Goal: Task Accomplishment & Management: Use online tool/utility

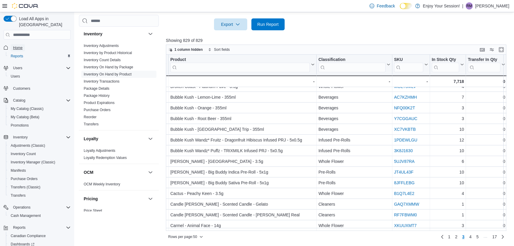
drag, startPoint x: 18, startPoint y: 41, endPoint x: 35, endPoint y: 12, distance: 33.9
click at [18, 45] on span "Home" at bounding box center [18, 47] width 10 height 5
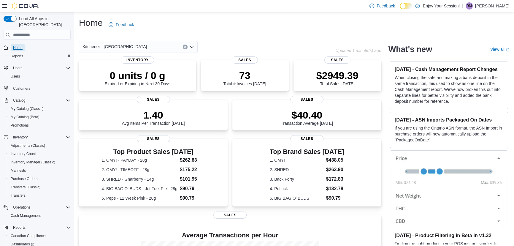
click at [18, 45] on span "Home" at bounding box center [18, 47] width 10 height 5
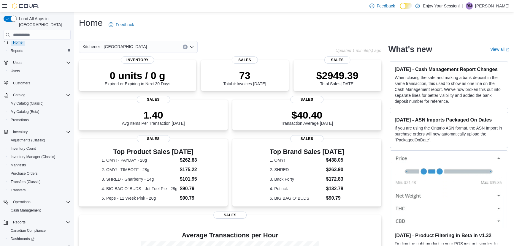
scroll to position [5, 0]
click at [18, 40] on span "Home" at bounding box center [18, 42] width 10 height 5
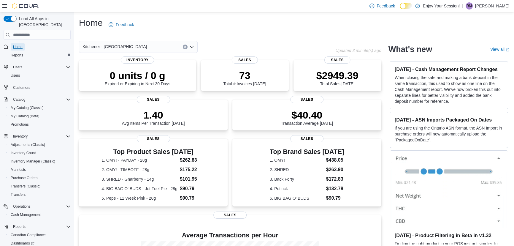
scroll to position [0, 0]
click at [23, 44] on link "Home" at bounding box center [18, 47] width 14 height 7
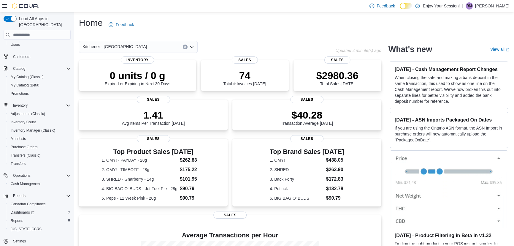
scroll to position [32, 0]
click at [28, 181] on span "Cash Management" at bounding box center [26, 183] width 30 height 5
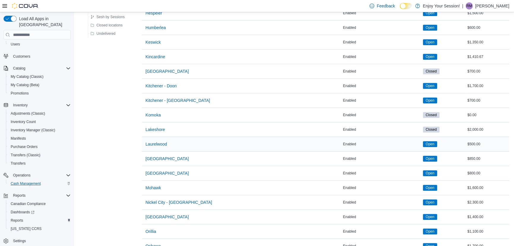
scroll to position [351, 0]
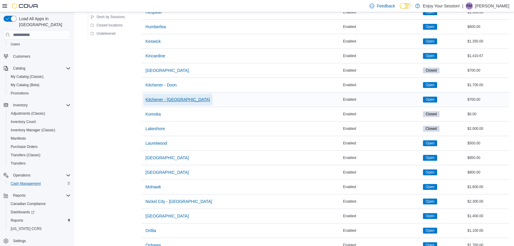
click at [175, 96] on span "Kitchener - [GEOGRAPHIC_DATA]" at bounding box center [177, 99] width 64 height 6
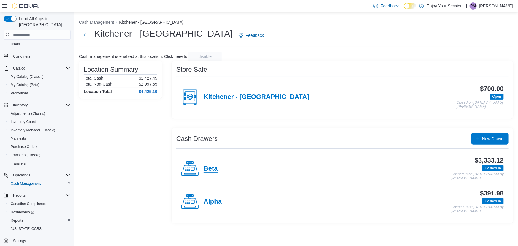
click at [209, 167] on h4 "Beta" at bounding box center [211, 169] width 14 height 8
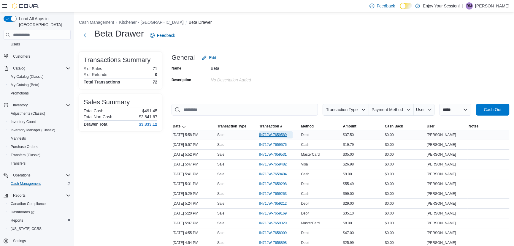
click at [281, 136] on span "IN71JW-7659589" at bounding box center [273, 134] width 28 height 5
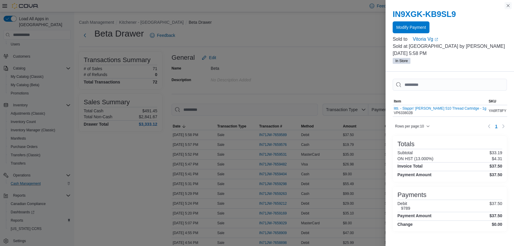
click at [507, 5] on button "Close this dialog" at bounding box center [508, 5] width 7 height 7
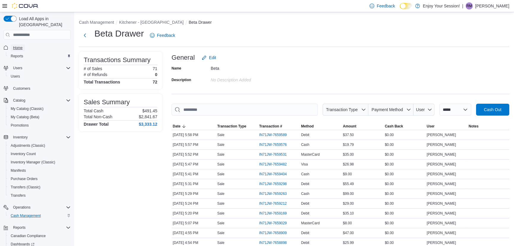
click at [17, 45] on span "Home" at bounding box center [18, 47] width 10 height 5
